Goal: Download file/media

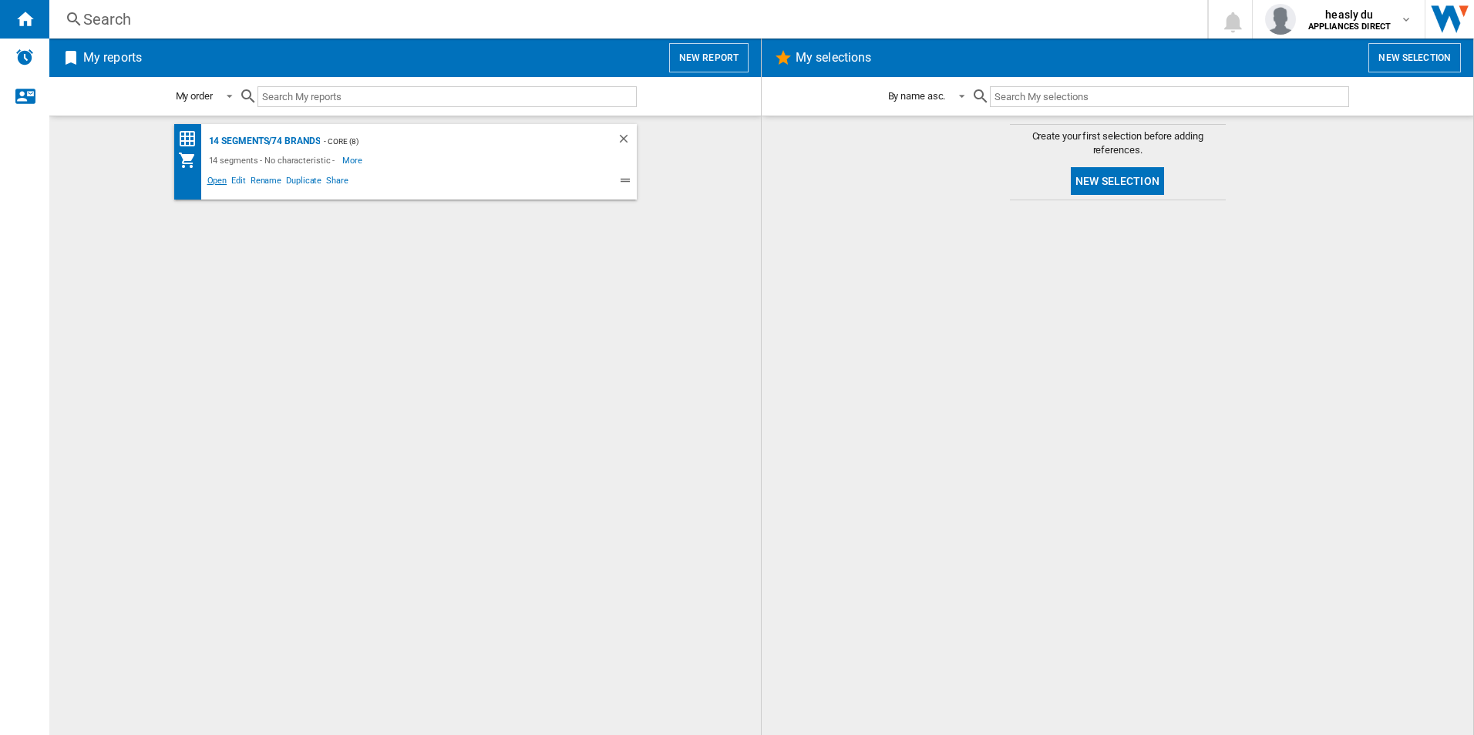
click at [222, 188] on span "Open" at bounding box center [217, 182] width 25 height 19
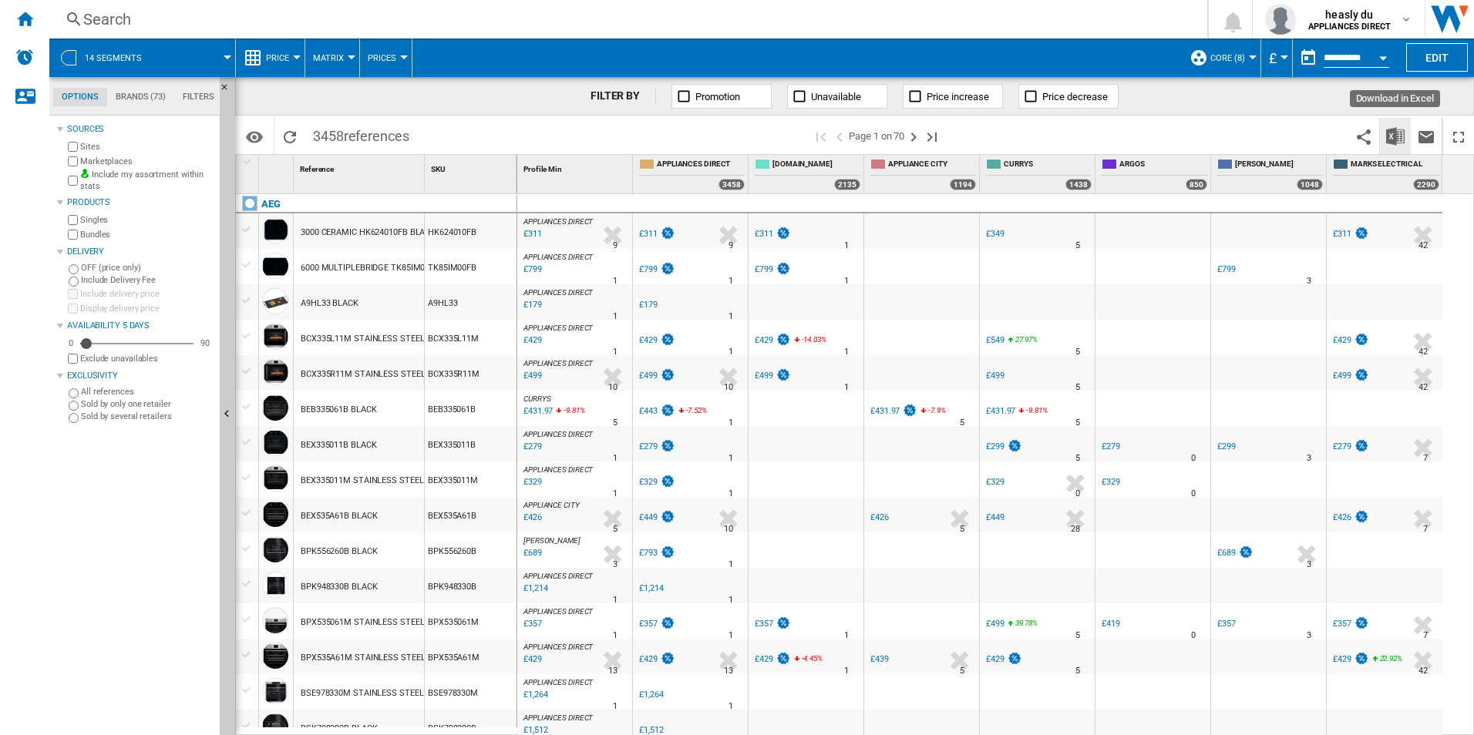
click at [1394, 136] on img "Download in Excel" at bounding box center [1395, 136] width 19 height 19
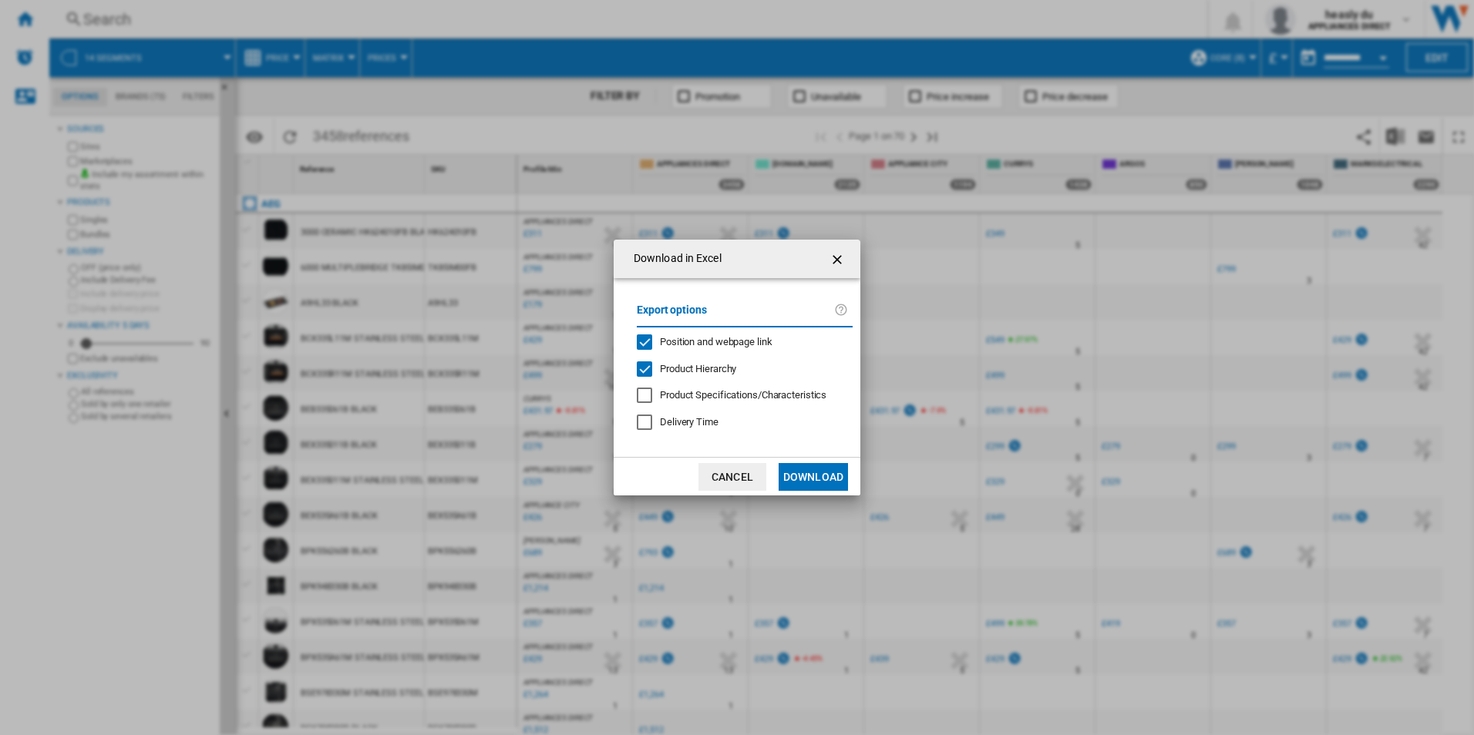
click at [829, 475] on button "Download" at bounding box center [813, 477] width 69 height 28
